Goal: Transaction & Acquisition: Purchase product/service

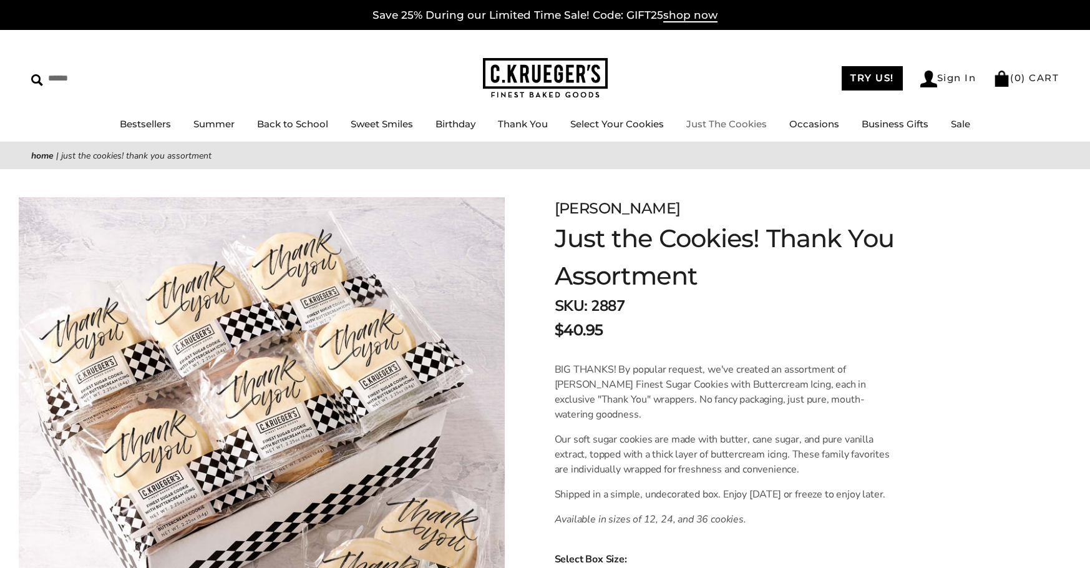
click at [737, 123] on link "Just The Cookies" at bounding box center [726, 124] width 80 height 12
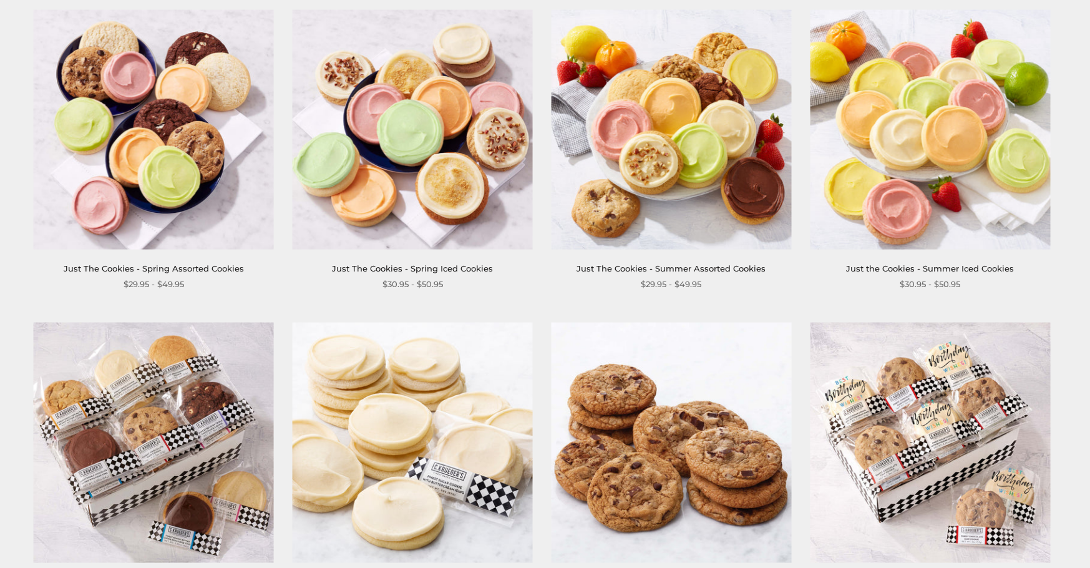
scroll to position [257, 0]
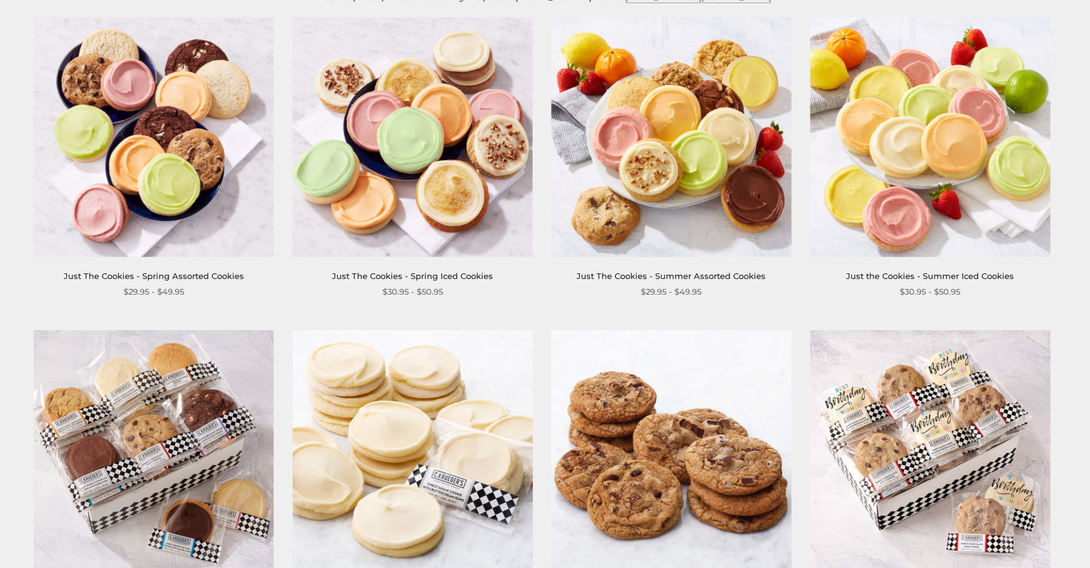
click at [459, 172] on img at bounding box center [413, 137] width 240 height 240
click at [210, 442] on img at bounding box center [154, 450] width 240 height 240
